Goal: Information Seeking & Learning: Learn about a topic

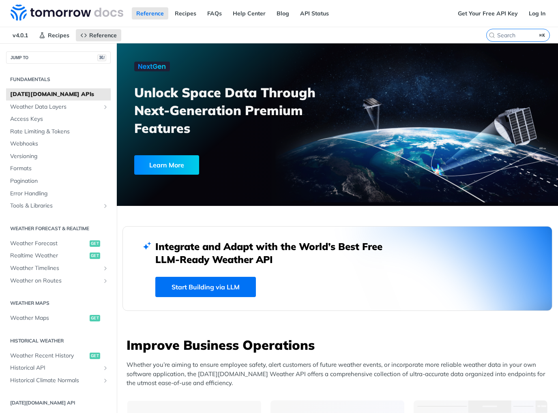
click at [42, 95] on span "[DATE][DOMAIN_NAME] APIs" at bounding box center [59, 94] width 98 height 8
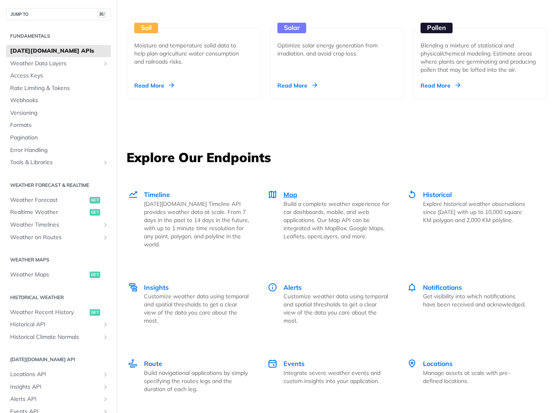
scroll to position [994, 0]
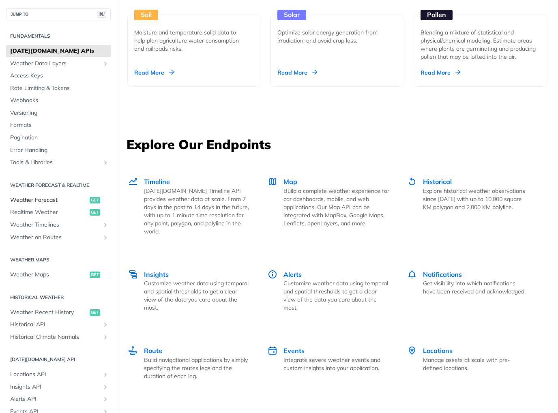
click at [49, 199] on span "Weather Forecast" at bounding box center [48, 200] width 77 height 8
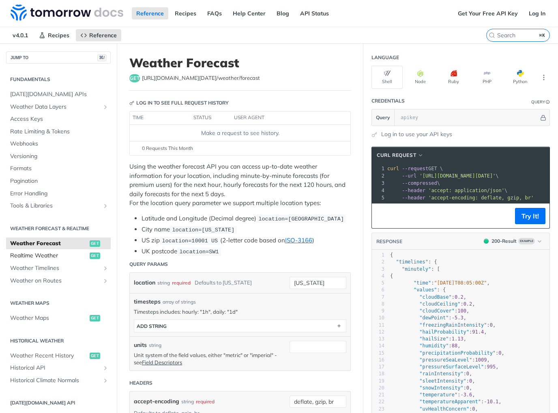
click at [41, 255] on span "Realtime Weather" at bounding box center [48, 256] width 77 height 8
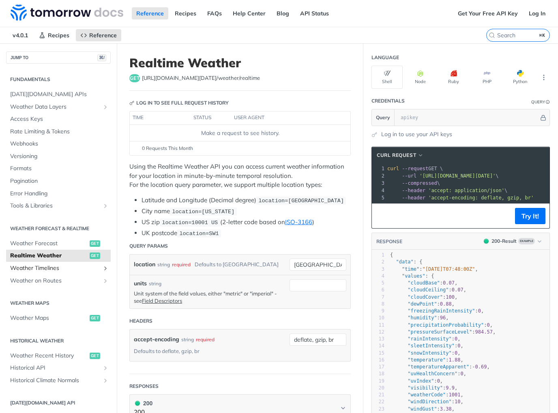
click at [31, 269] on span "Weather Timelines" at bounding box center [55, 268] width 90 height 8
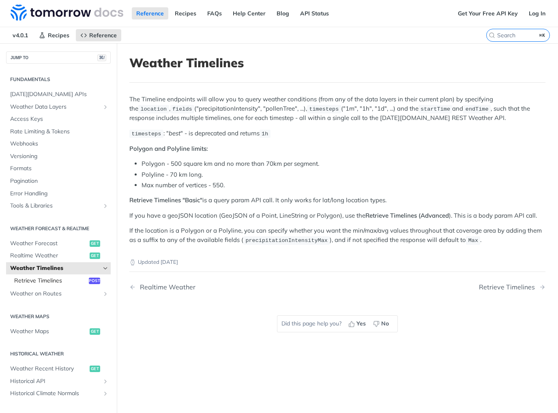
click at [35, 280] on span "Retrieve Timelines" at bounding box center [50, 281] width 73 height 8
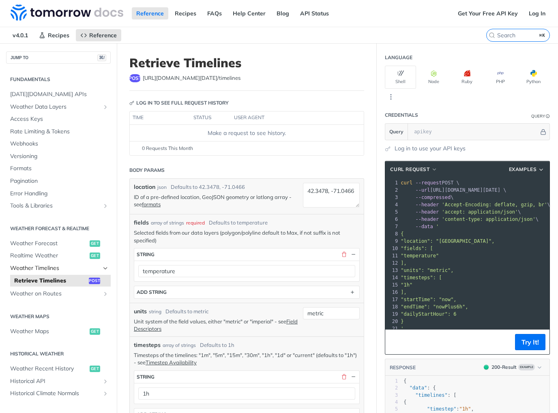
click at [42, 269] on span "Weather Timelines" at bounding box center [55, 268] width 90 height 8
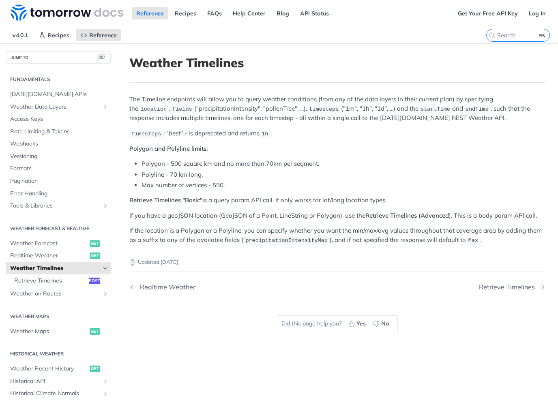
click at [231, 200] on p "Retrieve Timelines "Basic" is a query param API call. It only works for lat/lon…" at bounding box center [337, 200] width 416 height 9
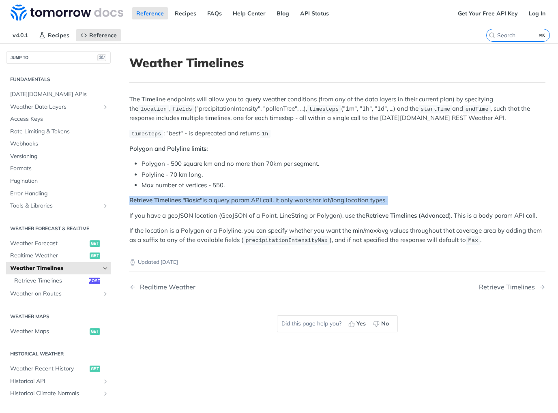
click at [231, 200] on p "Retrieve Timelines "Basic" is a query param API call. It only works for lat/lon…" at bounding box center [337, 200] width 416 height 9
click at [223, 202] on p "Retrieve Timelines "Basic" is a query param API call. It only works for lat/lon…" at bounding box center [337, 200] width 416 height 9
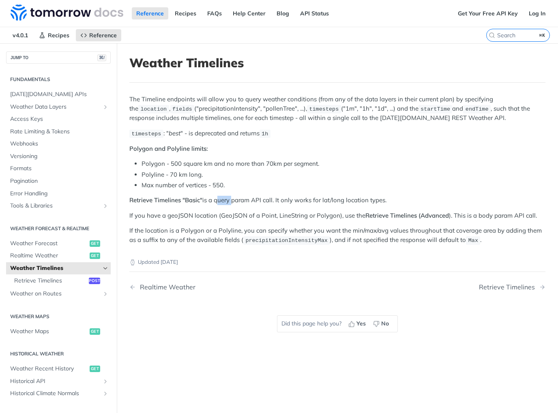
click at [223, 202] on p "Retrieve Timelines "Basic" is a query param API call. It only works for lat/lon…" at bounding box center [337, 200] width 416 height 9
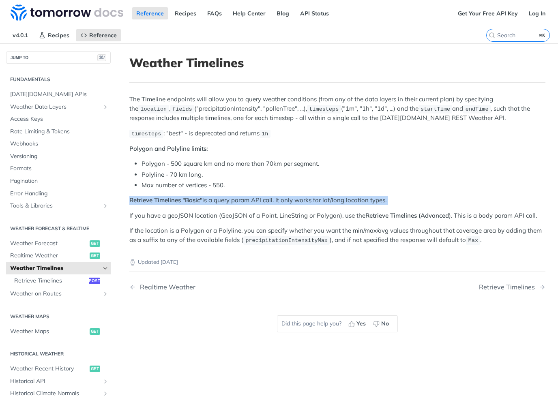
click at [223, 202] on p "Retrieve Timelines "Basic" is a query param API call. It only works for lat/lon…" at bounding box center [337, 200] width 416 height 9
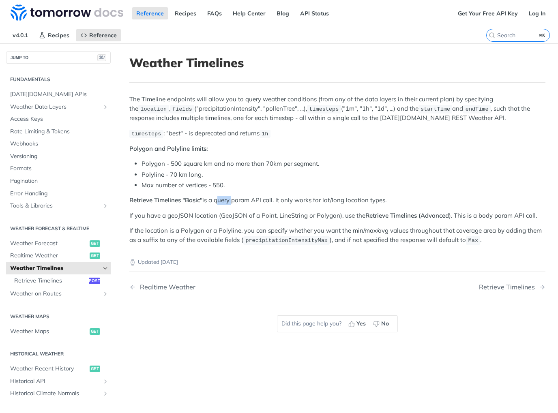
click at [223, 202] on p "Retrieve Timelines "Basic" is a query param API call. It only works for lat/lon…" at bounding box center [337, 200] width 416 height 9
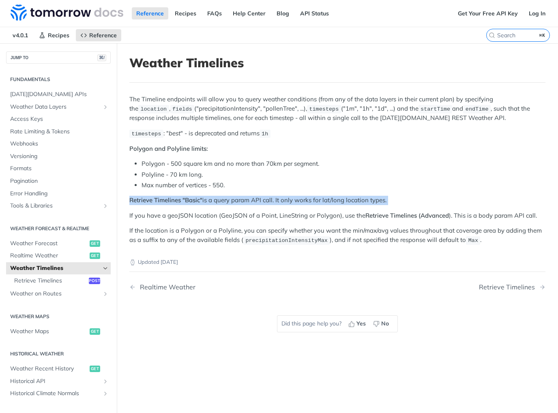
click at [223, 202] on p "Retrieve Timelines "Basic" is a query param API call. It only works for lat/lon…" at bounding box center [337, 200] width 416 height 9
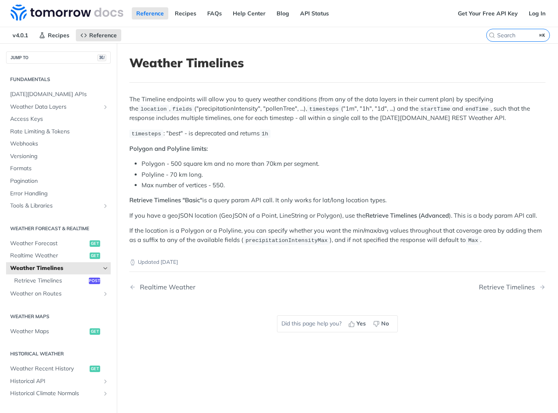
click at [42, 268] on span "Weather Timelines" at bounding box center [55, 268] width 90 height 8
click at [24, 105] on span "Weather Data Layers" at bounding box center [55, 107] width 90 height 8
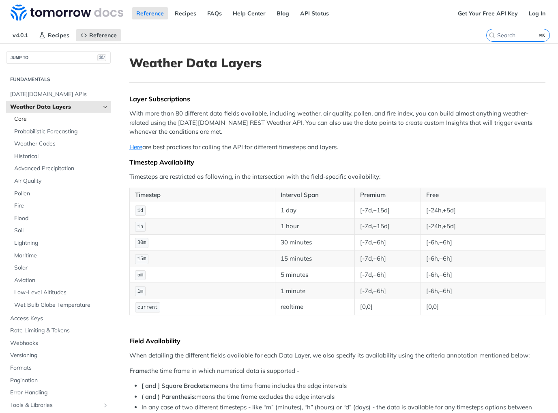
click at [26, 120] on span "Core" at bounding box center [61, 119] width 94 height 8
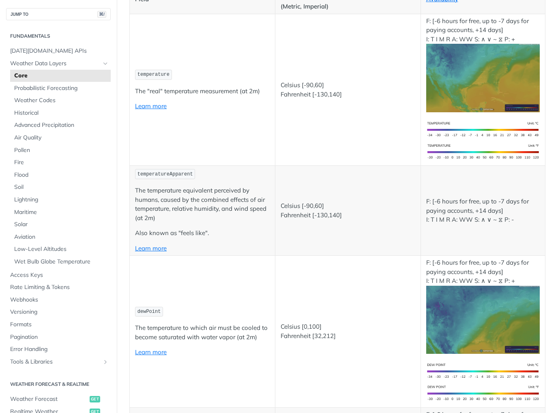
scroll to position [530, 0]
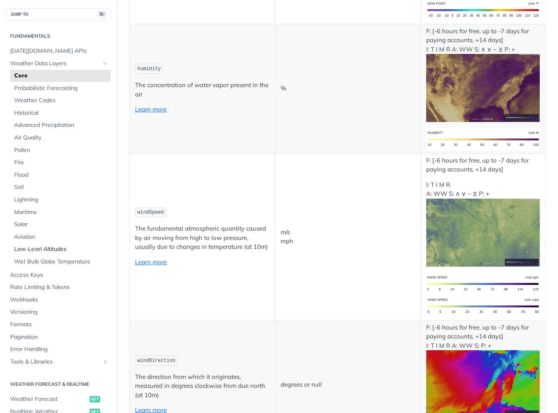
click at [22, 249] on span "Low-Level Altitudes" at bounding box center [61, 249] width 94 height 8
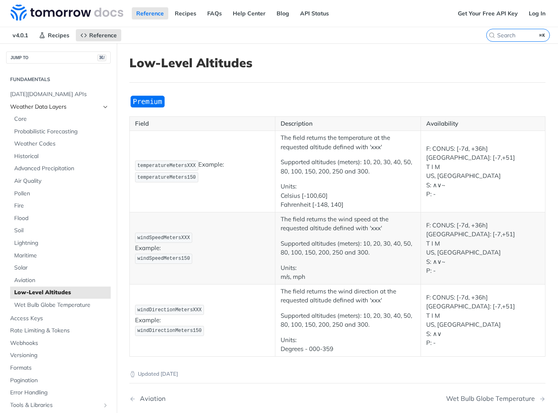
click at [28, 105] on span "Weather Data Layers" at bounding box center [55, 107] width 90 height 8
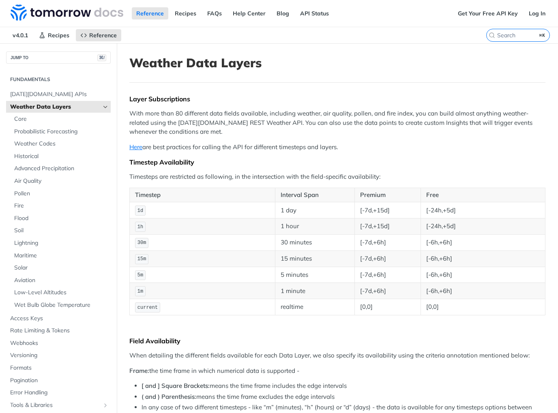
click at [96, 106] on link "Weather Data Layers" at bounding box center [58, 107] width 105 height 12
click at [102, 106] on icon "Hide subpages for Weather Data Layers" at bounding box center [105, 107] width 6 height 6
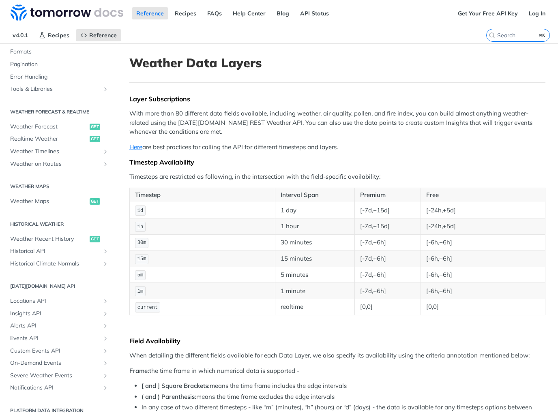
scroll to position [125, 0]
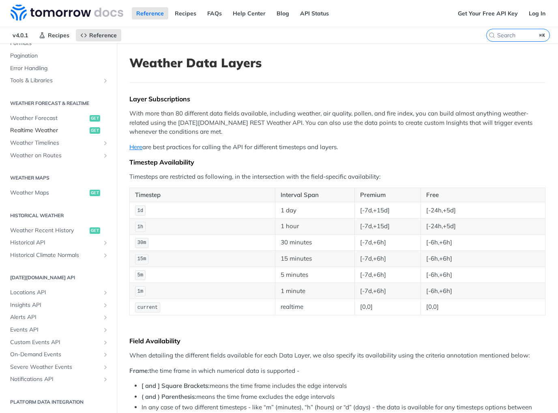
click at [42, 130] on span "Realtime Weather" at bounding box center [48, 130] width 77 height 8
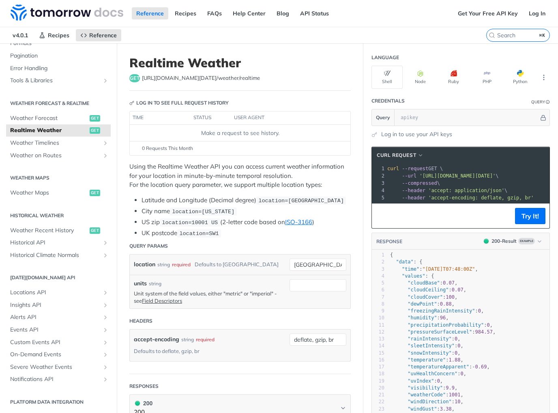
click at [401, 19] on div "Reference Recipes FAQs Help Center Blog API Status" at bounding box center [226, 13] width 453 height 27
